Goal: Obtain resource: Obtain resource

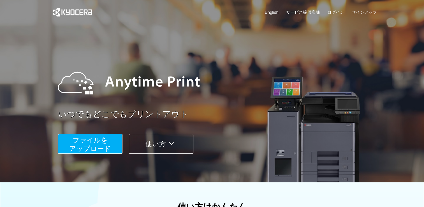
click at [89, 150] on span "ファイルを ​​アップロード" at bounding box center [90, 144] width 42 height 16
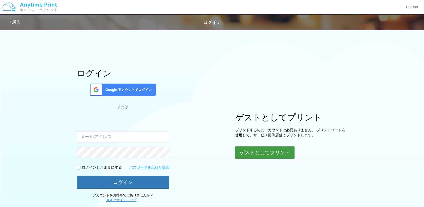
click at [256, 155] on button "ゲストとしてプリント" at bounding box center [264, 152] width 59 height 12
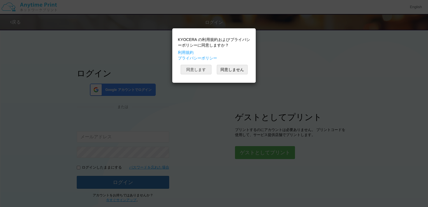
click at [200, 72] on button "同意します" at bounding box center [196, 70] width 31 height 10
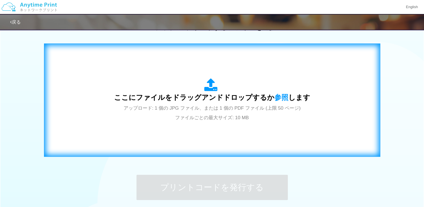
scroll to position [170, 0]
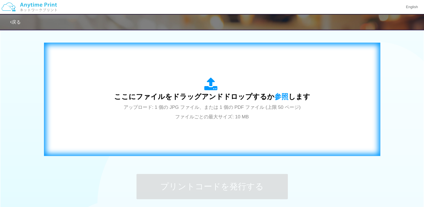
click at [286, 99] on span "ここにファイルをドラッグアンドドロップするか 参照 します" at bounding box center [212, 96] width 196 height 8
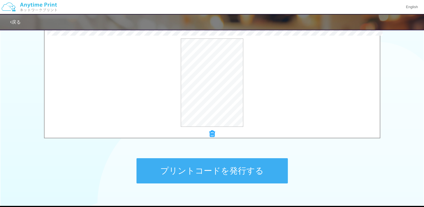
scroll to position [186, 0]
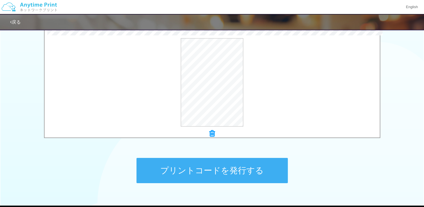
click at [256, 168] on button "プリントコードを発行する" at bounding box center [211, 170] width 151 height 25
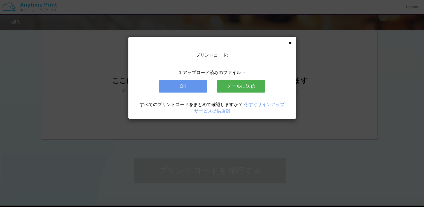
scroll to position [0, 0]
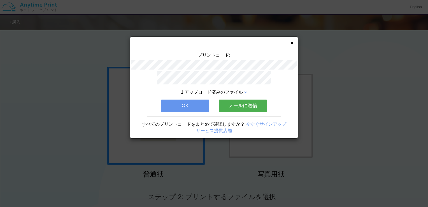
click at [195, 102] on button "OK" at bounding box center [185, 105] width 48 height 12
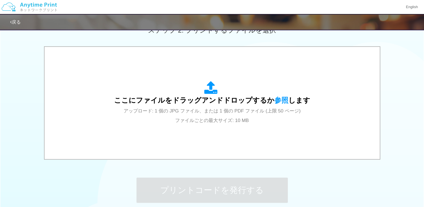
scroll to position [191, 0]
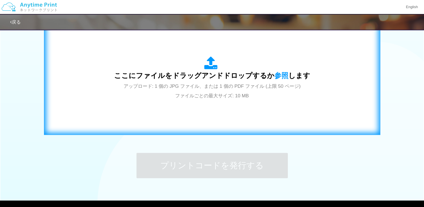
click at [228, 87] on span "アップロード: 1 個の JPG ファイル、または 1 個の PDF ファイル (上限 50 ページ) ファイルごとの最大サイズ: 10 MB" at bounding box center [211, 90] width 177 height 15
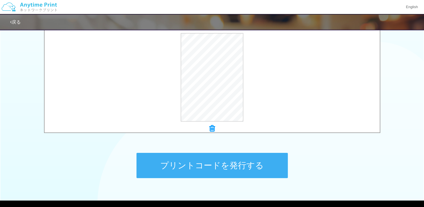
click at [269, 166] on button "プリントコードを発行する" at bounding box center [211, 165] width 151 height 25
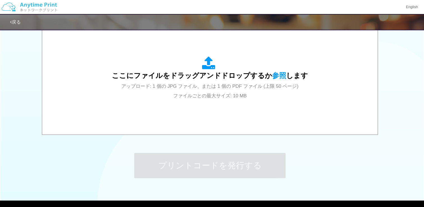
scroll to position [0, 0]
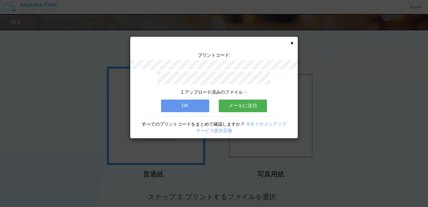
click at [197, 108] on button "OK" at bounding box center [185, 105] width 48 height 12
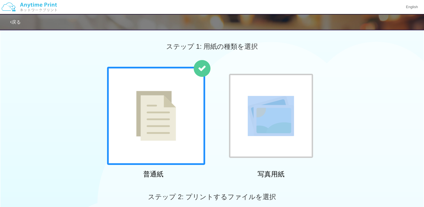
drag, startPoint x: 424, startPoint y: 97, endPoint x: 424, endPoint y: 118, distance: 21.6
click at [423, 118] on html "English 戻る ステップ 1: 用紙の種類を選択 普通紙 写真用紙" at bounding box center [212, 103] width 424 height 207
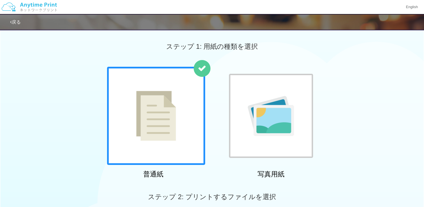
drag, startPoint x: 424, startPoint y: 118, endPoint x: 378, endPoint y: 57, distance: 76.4
click at [377, 57] on div "ステップ 1: 用紙の種類を選択" at bounding box center [212, 46] width 424 height 40
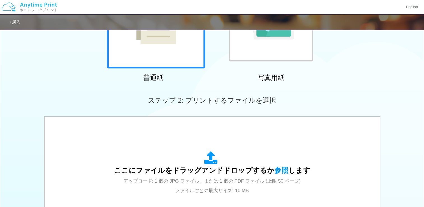
scroll to position [110, 0]
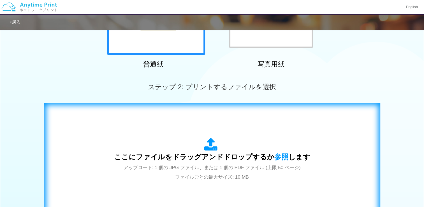
click at [214, 150] on icon at bounding box center [212, 144] width 16 height 14
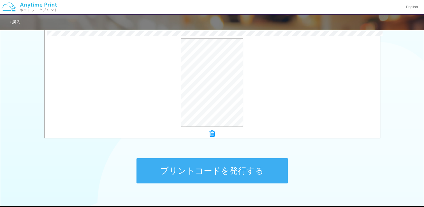
scroll to position [189, 0]
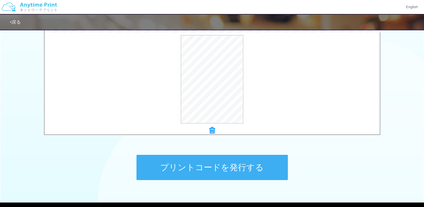
click at [260, 161] on button "プリントコードを発行する" at bounding box center [211, 167] width 151 height 25
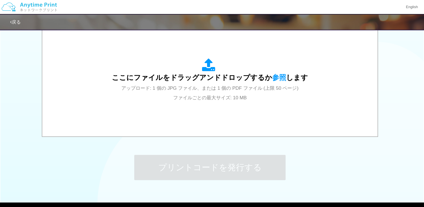
scroll to position [0, 0]
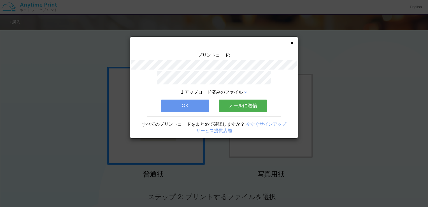
click at [185, 106] on button "OK" at bounding box center [185, 105] width 48 height 12
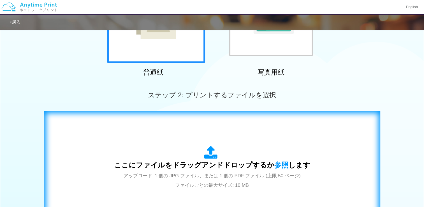
scroll to position [112, 0]
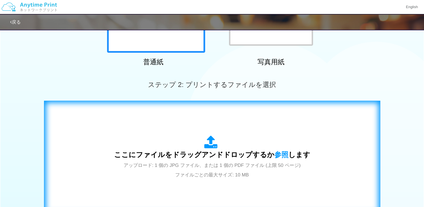
click at [249, 158] on span "ここにファイルをドラッグアンドドロップするか 参照 します" at bounding box center [212, 154] width 196 height 8
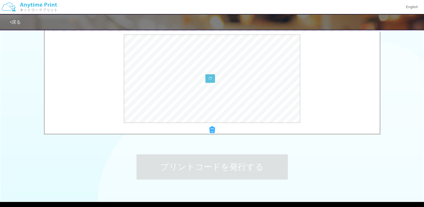
scroll to position [187, 0]
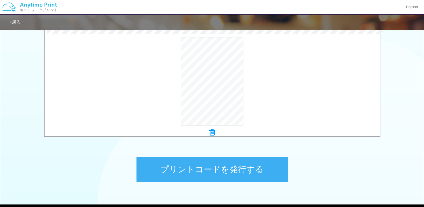
click at [201, 173] on button "プリントコードを発行する" at bounding box center [211, 169] width 151 height 25
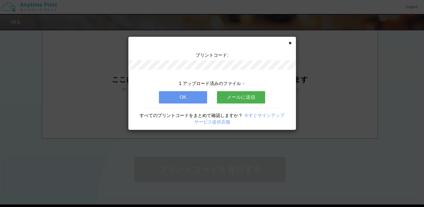
scroll to position [0, 0]
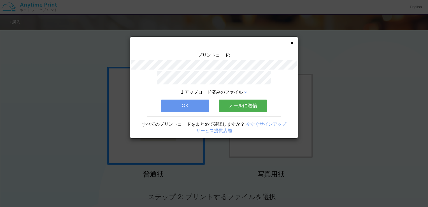
click at [291, 43] on icon at bounding box center [291, 43] width 3 height 4
